Goal: Task Accomplishment & Management: Use online tool/utility

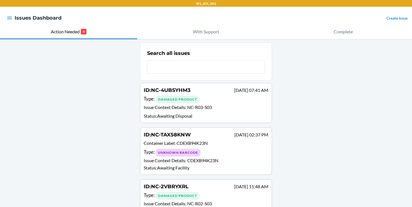
click at [164, 66] on input "text" at bounding box center [206, 66] width 118 height 13
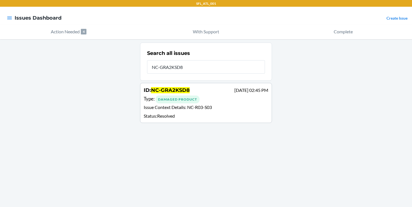
type input "NC-GRA2KSD8"
click at [212, 100] on div "Type : Damaged Product" at bounding box center [206, 99] width 125 height 8
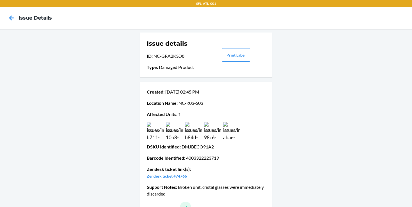
scroll to position [27, 0]
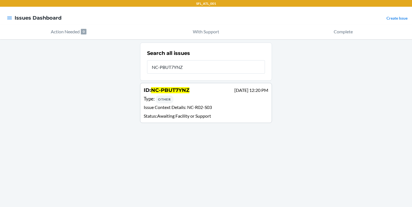
type input "NC-PBUT7YNZ"
click at [183, 93] on span "NC-PBUT7YNZ" at bounding box center [170, 90] width 38 height 6
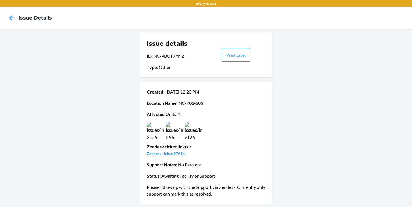
scroll to position [0, 0]
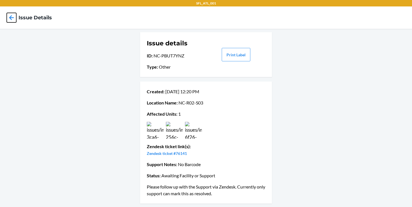
click at [11, 18] on icon at bounding box center [12, 18] width 10 height 10
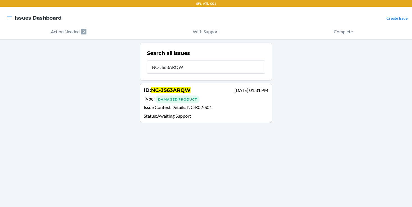
type input "NC-JS63ARQW"
click at [208, 106] on span "NC-R02-S01" at bounding box center [199, 107] width 25 height 5
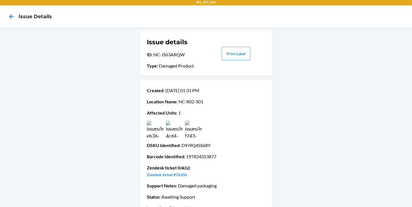
scroll to position [16, 0]
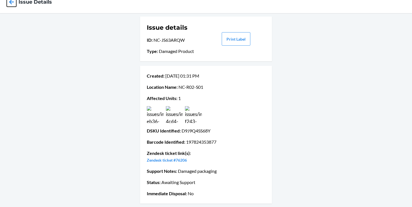
click at [11, 3] on icon at bounding box center [11, 1] width 5 height 5
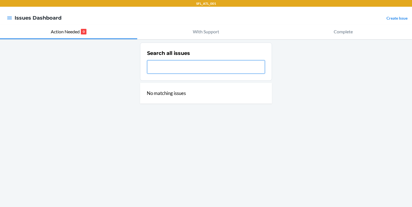
paste input "NC-BB2YZPWX"
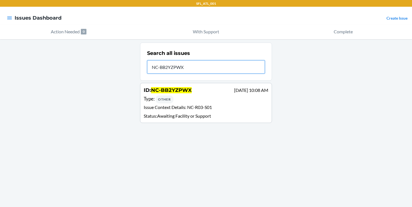
type input "NC-BB2YZPWX"
click at [192, 99] on div "Type : Other" at bounding box center [206, 99] width 125 height 8
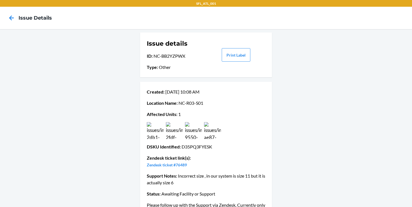
scroll to position [18, 0]
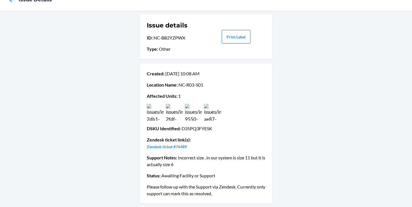
click at [236, 39] on button "Print Label" at bounding box center [236, 36] width 29 height 13
click at [177, 113] on img at bounding box center [174, 112] width 17 height 17
click at [198, 113] on img at bounding box center [193, 112] width 17 height 17
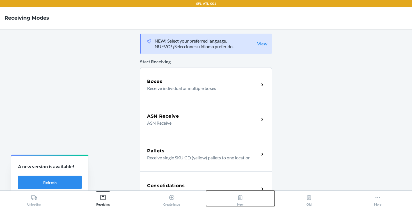
click at [244, 199] on button "New" at bounding box center [240, 198] width 69 height 15
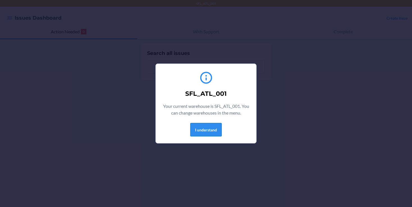
click at [206, 127] on button "I understand" at bounding box center [205, 129] width 31 height 13
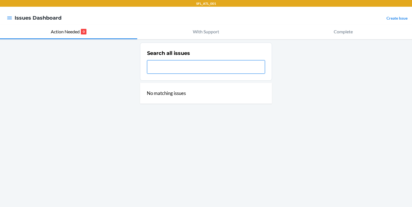
click at [160, 68] on input "text" at bounding box center [206, 66] width 118 height 13
paste input "NC-BB2YZPWX"
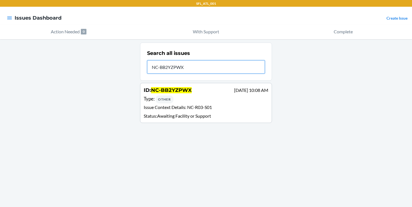
type input "NC-BB2YZPWX"
click at [172, 100] on div "Other" at bounding box center [164, 100] width 18 height 8
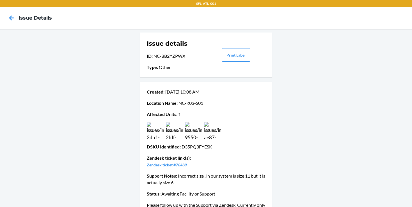
scroll to position [18, 0]
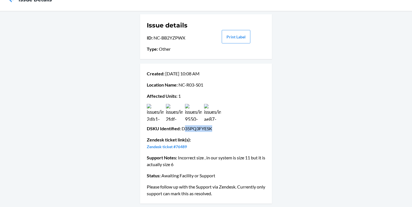
drag, startPoint x: 183, startPoint y: 129, endPoint x: 215, endPoint y: 131, distance: 31.7
click at [215, 131] on p "DSKU Identified : D35PQ3FYESK" at bounding box center [206, 128] width 118 height 7
click at [241, 128] on p "DSKU Identified : D35PQ3FYESK" at bounding box center [206, 128] width 118 height 7
drag, startPoint x: 182, startPoint y: 128, endPoint x: 216, endPoint y: 129, distance: 34.5
click at [216, 129] on p "DSKU Identified : D35PQ3FYESK" at bounding box center [206, 128] width 118 height 7
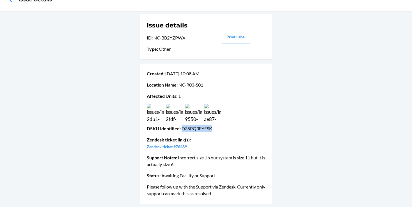
copy p "D35PQ3FYESK"
click at [177, 146] on link "Zendesk ticket #76489" at bounding box center [167, 146] width 40 height 5
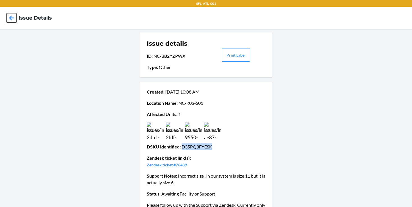
click at [13, 17] on icon at bounding box center [12, 18] width 10 height 10
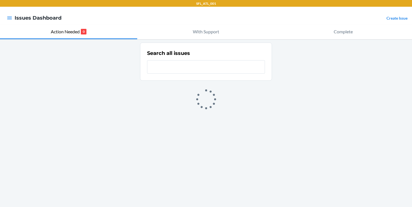
click at [153, 65] on input "text" at bounding box center [206, 66] width 118 height 13
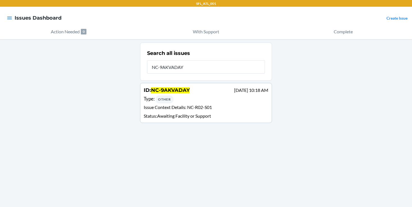
type input "NC-9AKVADAY"
click at [179, 96] on div "Type : Other" at bounding box center [206, 99] width 125 height 8
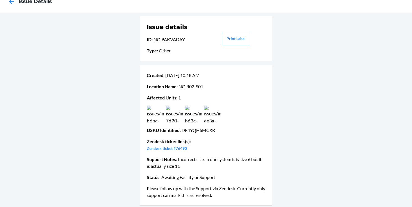
scroll to position [18, 0]
